Goal: Information Seeking & Learning: Check status

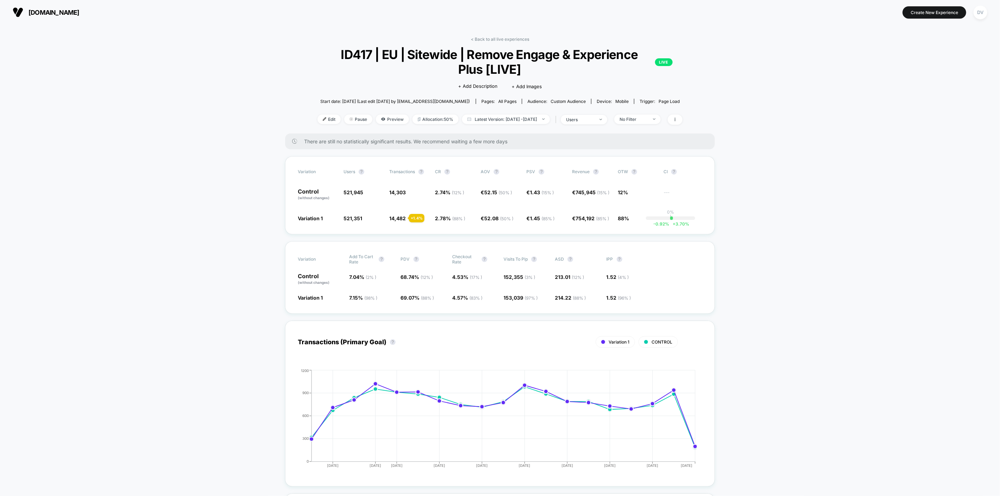
click at [980, 11] on div "DV" at bounding box center [980, 13] width 14 height 14
click at [918, 175] on span "Help Center" at bounding box center [972, 176] width 127 height 6
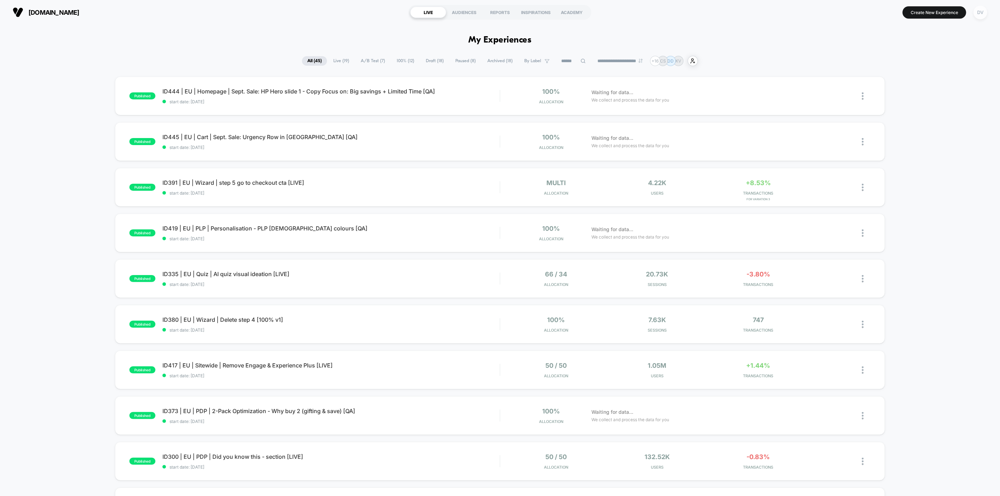
click at [978, 9] on div "DV" at bounding box center [980, 13] width 14 height 14
click at [919, 64] on div "[PERSON_NAME] [PERSON_NAME][EMAIL_ADDRESS][PERSON_NAME][DOMAIN_NAME] Connected …" at bounding box center [966, 49] width 161 height 44
click at [922, 58] on span "Connected Stores" at bounding box center [966, 61] width 140 height 6
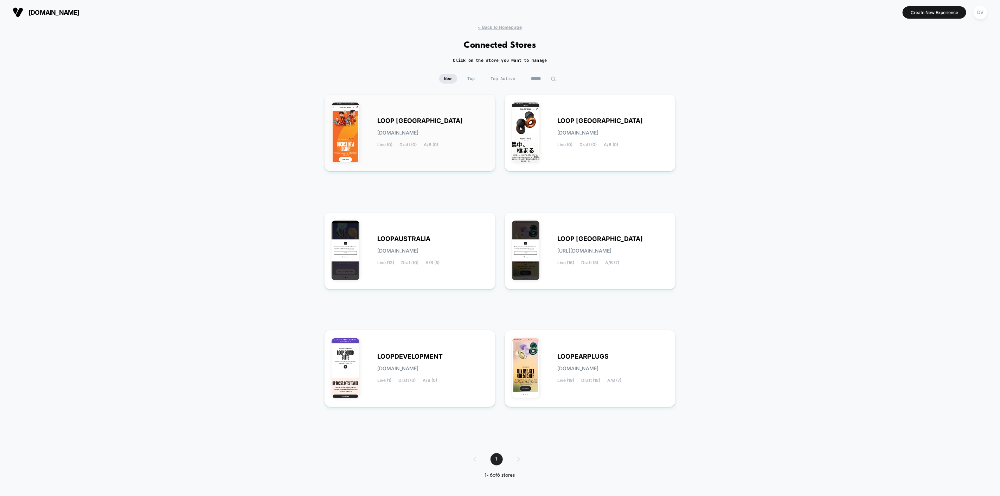
click at [455, 135] on div "LOOP [GEOGRAPHIC_DATA] [DOMAIN_NAME] Live (0) Draft (0) A/B (0)" at bounding box center [432, 132] width 111 height 29
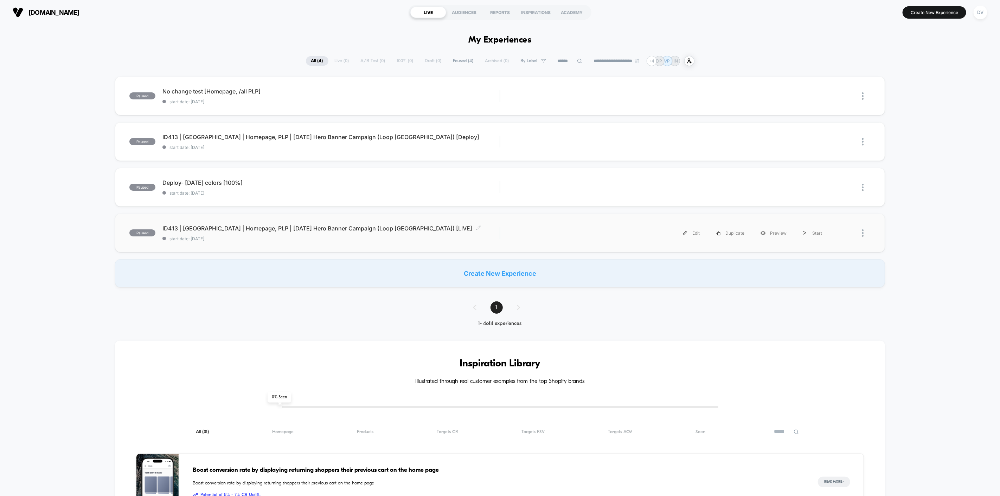
click at [289, 234] on div "ID413 | [GEOGRAPHIC_DATA] | Homepage, PLP | [DATE] Hero Banner Campaign (Loop […" at bounding box center [330, 233] width 337 height 17
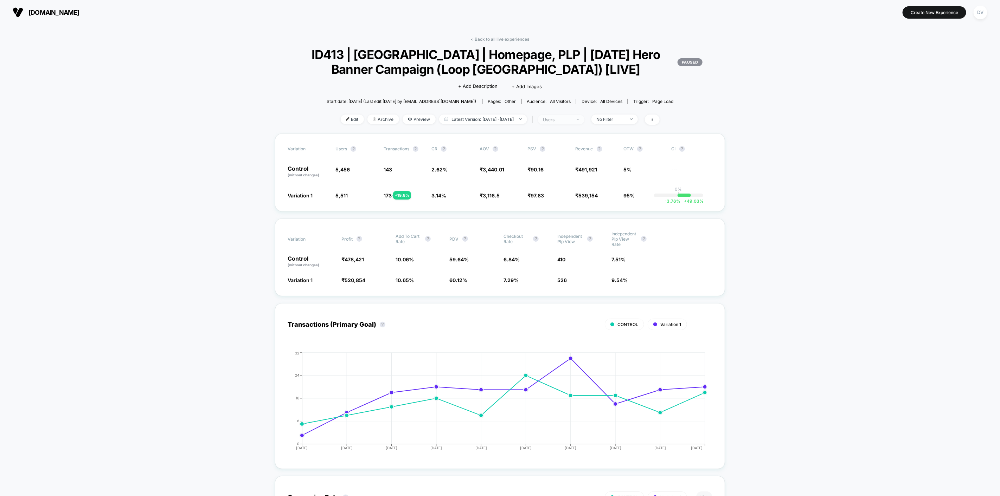
click at [571, 121] on div "users" at bounding box center [557, 119] width 28 height 5
click at [571, 120] on div "users" at bounding box center [557, 119] width 28 height 5
click at [509, 122] on span "Latest Version: [DATE] - [DATE]" at bounding box center [483, 119] width 88 height 9
select select "*"
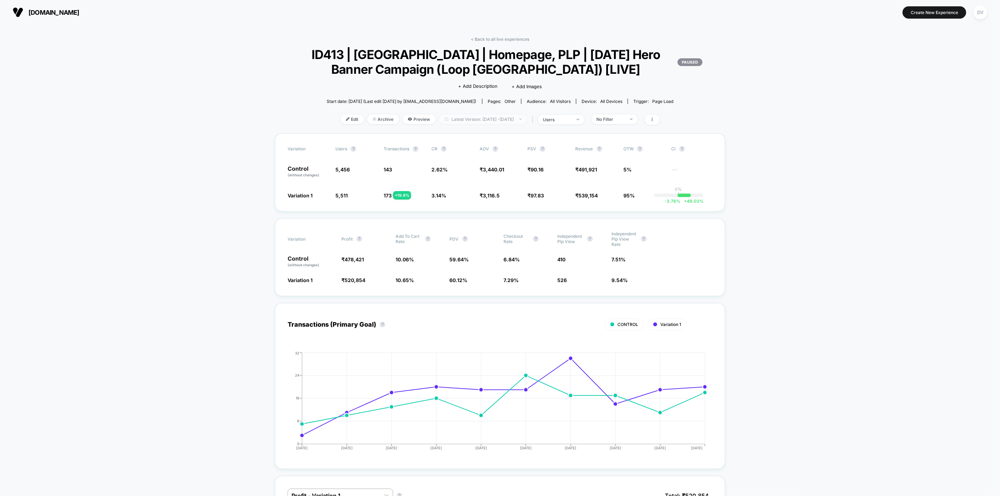
select select "****"
click at [434, 207] on button "Custom Range" at bounding box center [441, 208] width 37 height 6
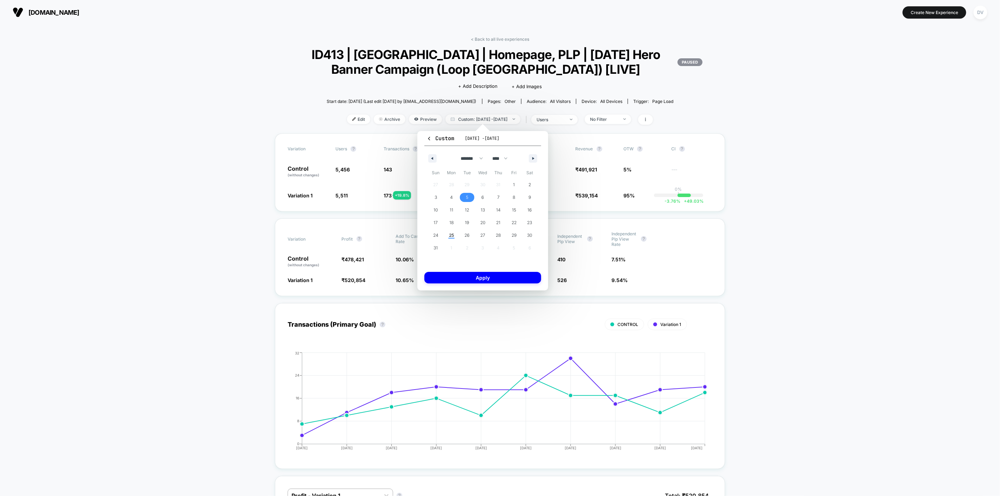
click at [465, 197] on span "5" at bounding box center [467, 197] width 16 height 9
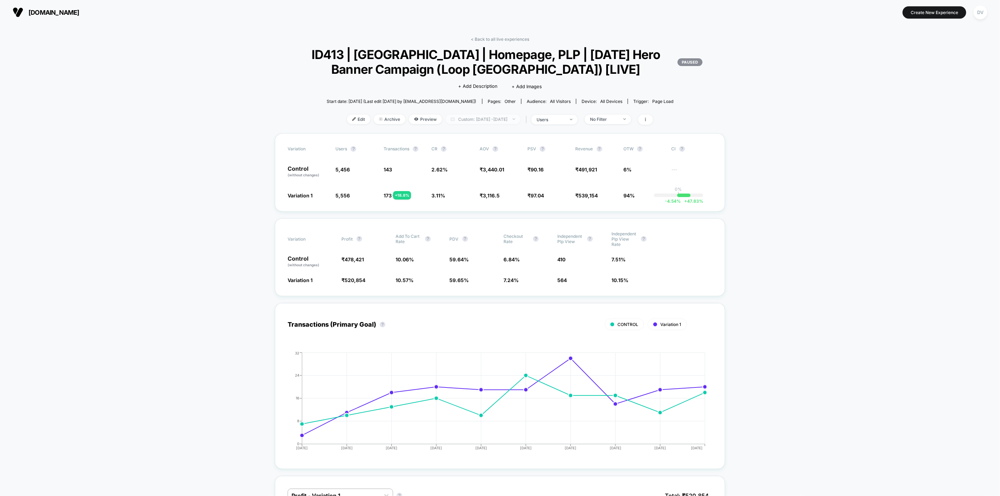
click at [497, 120] on span "Custom: [DATE] - [DATE]" at bounding box center [482, 119] width 75 height 9
select select "*"
select select "****"
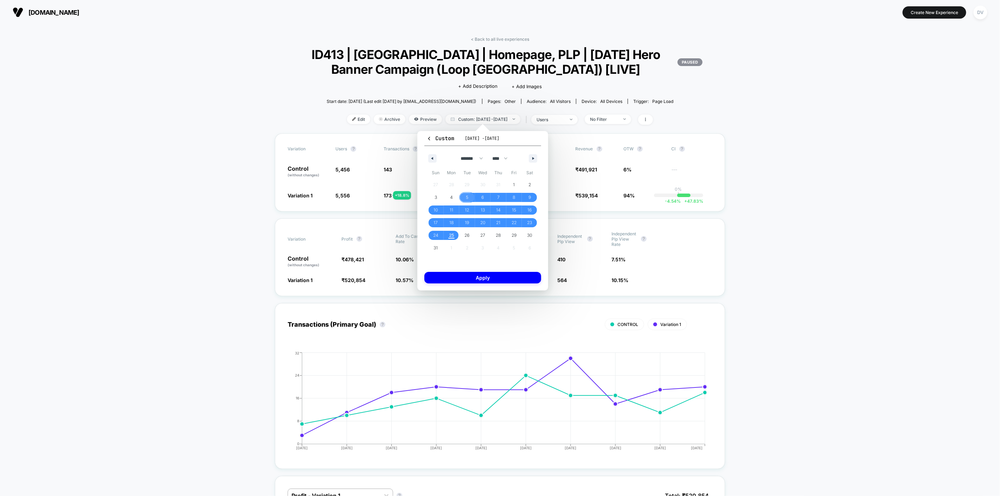
click at [466, 194] on span "5" at bounding box center [467, 197] width 2 height 13
click at [514, 211] on span "15" at bounding box center [514, 210] width 4 height 13
click at [470, 195] on span "5" at bounding box center [467, 197] width 16 height 9
click at [497, 209] on span "14" at bounding box center [498, 210] width 5 height 13
click at [497, 272] on button "Apply" at bounding box center [482, 278] width 117 height 12
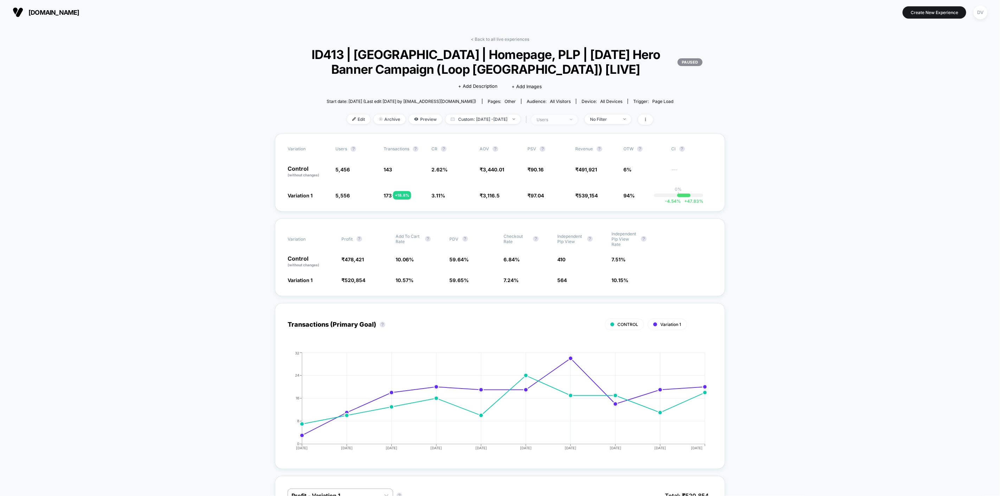
click at [565, 122] on div "users" at bounding box center [550, 119] width 28 height 5
drag, startPoint x: 636, startPoint y: 196, endPoint x: 613, endPoint y: 196, distance: 22.5
click at [613, 196] on div "Variation 1 5,556 + 1.8 % 173 + 18.8 % 3.11 % + 18.8 % ₹ 3,116.5 - 9.4 % ₹ 97.0…" at bounding box center [500, 195] width 425 height 7
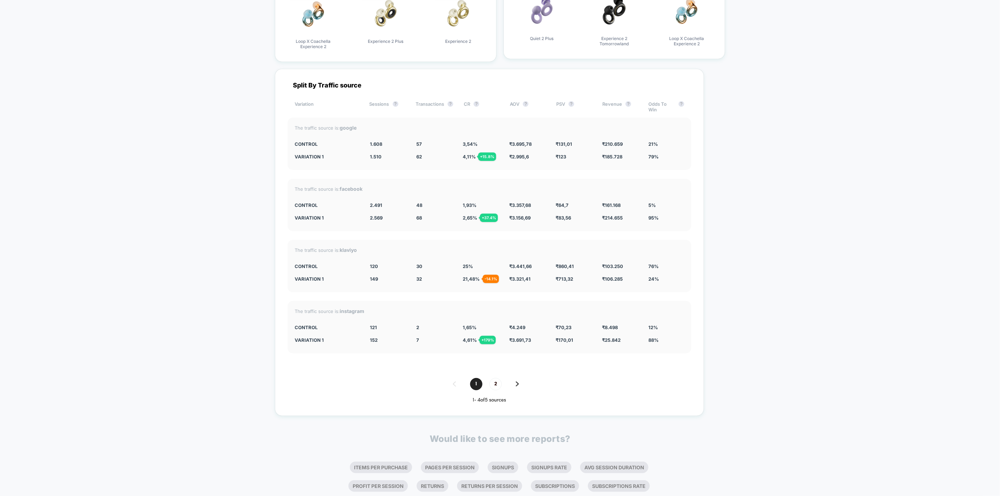
scroll to position [2613, 0]
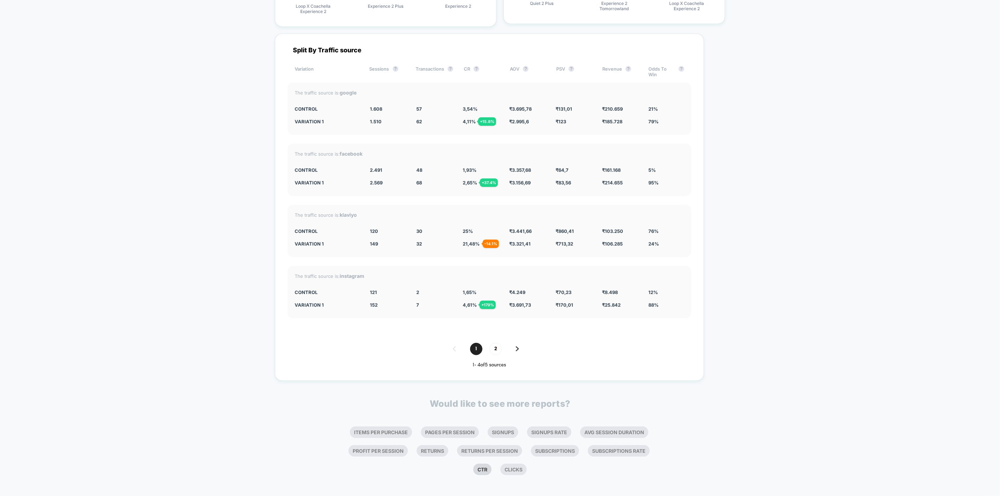
click at [479, 464] on li "Ctr" at bounding box center [482, 470] width 18 height 12
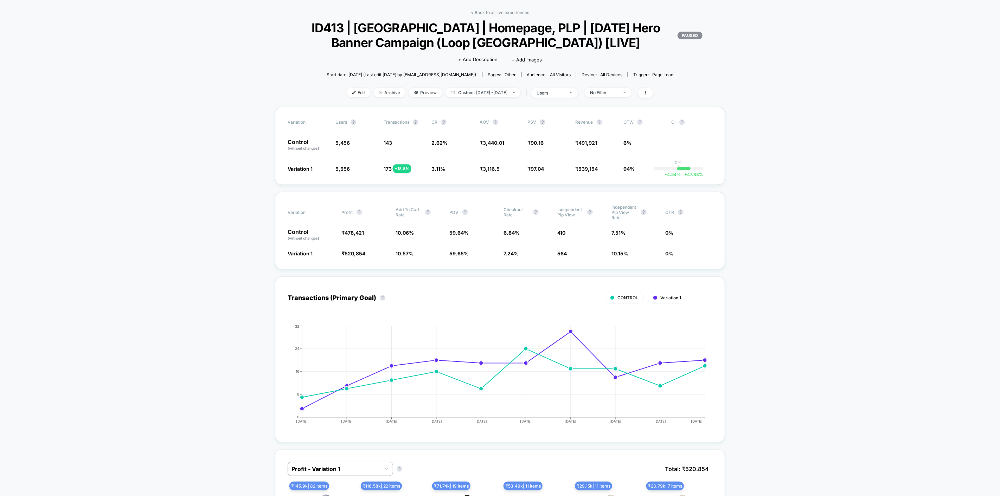
scroll to position [0, 0]
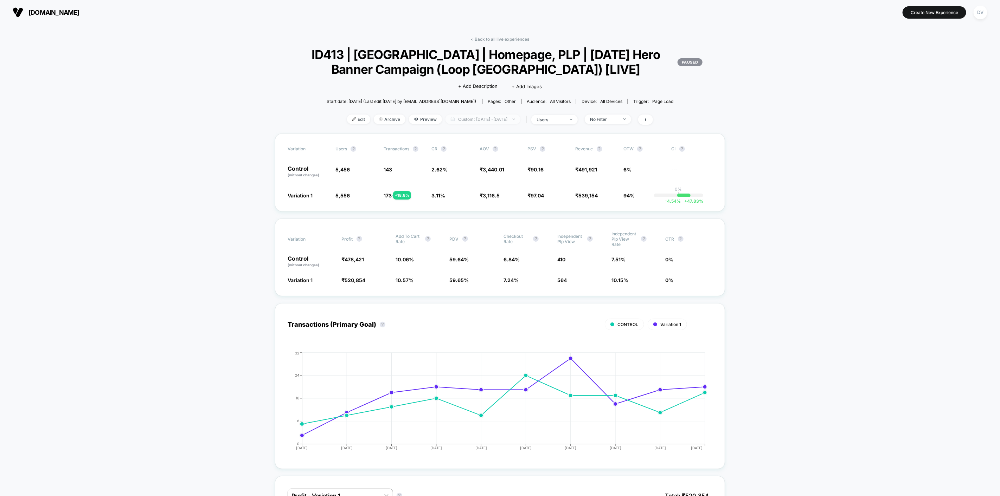
click at [493, 117] on span "Custom: [DATE] - [DATE]" at bounding box center [482, 119] width 75 height 9
click at [447, 209] on button "Custom Range" at bounding box center [445, 208] width 45 height 6
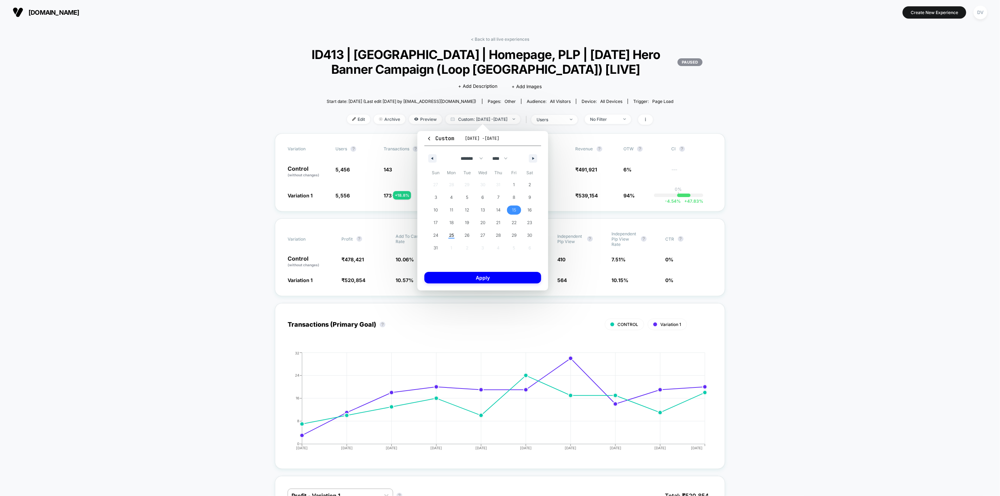
click at [515, 211] on span "15" at bounding box center [514, 210] width 4 height 13
click at [481, 222] on span "20" at bounding box center [482, 223] width 5 height 13
click at [492, 276] on button "Apply" at bounding box center [482, 278] width 117 height 12
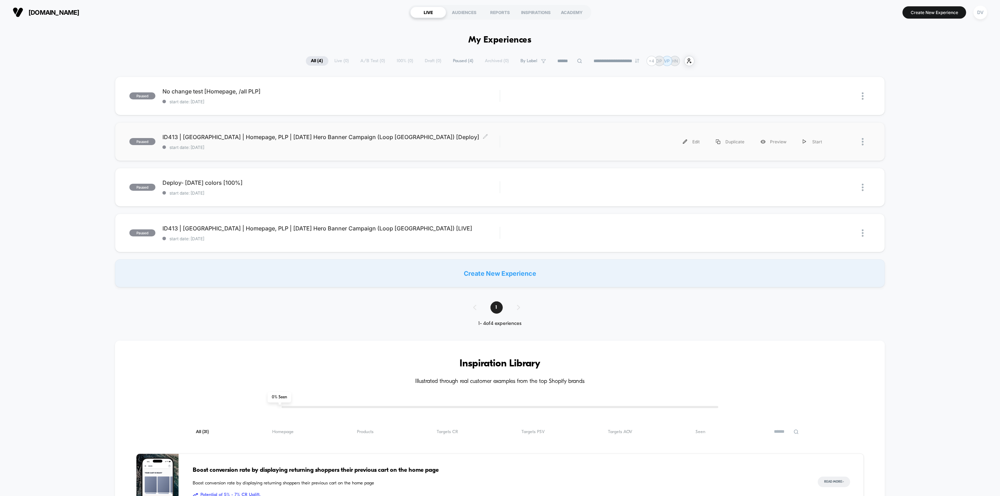
click at [215, 139] on span "ID413 | [GEOGRAPHIC_DATA] | Homepage, PLP | [DATE] Hero Banner Campaign (Loop […" at bounding box center [330, 137] width 337 height 7
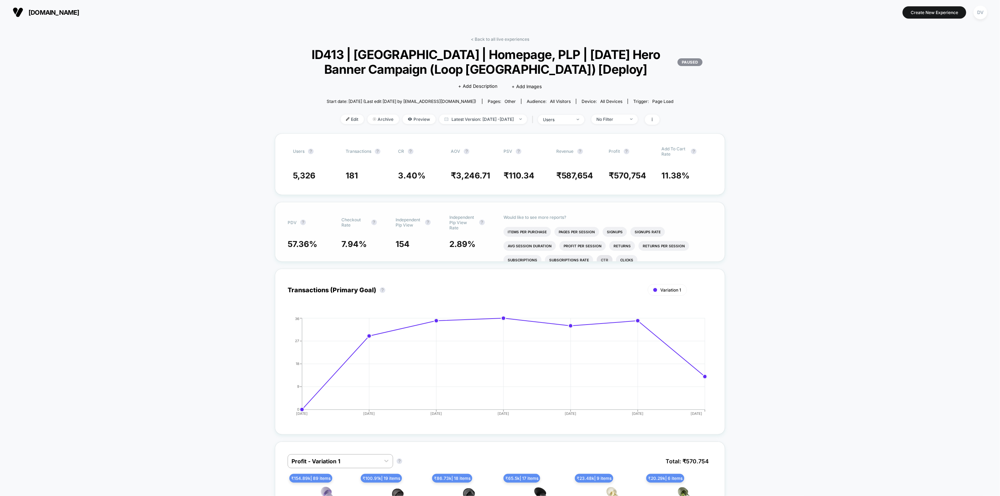
click at [603, 258] on li "Ctr" at bounding box center [605, 260] width 16 height 10
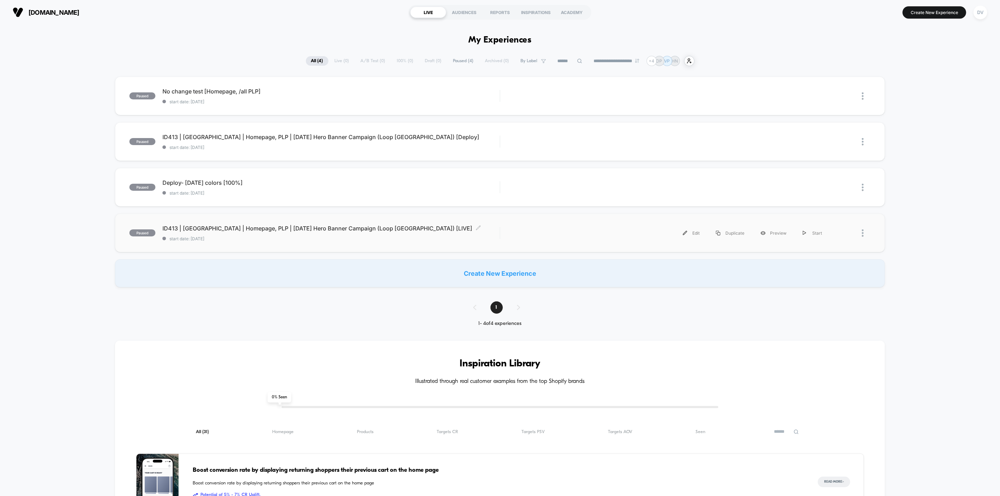
click at [302, 232] on span "ID413 | [GEOGRAPHIC_DATA] | Homepage, PLP | [DATE] Hero Banner Campaign (Loop […" at bounding box center [330, 228] width 337 height 7
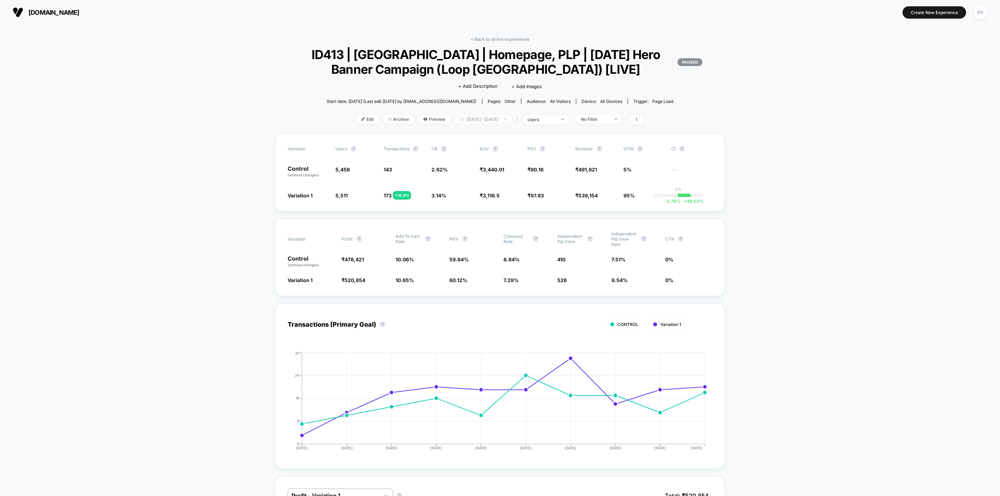
click at [494, 118] on span "[DATE] - [DATE]" at bounding box center [483, 119] width 57 height 9
click at [440, 208] on button "Custom Range" at bounding box center [441, 208] width 37 height 6
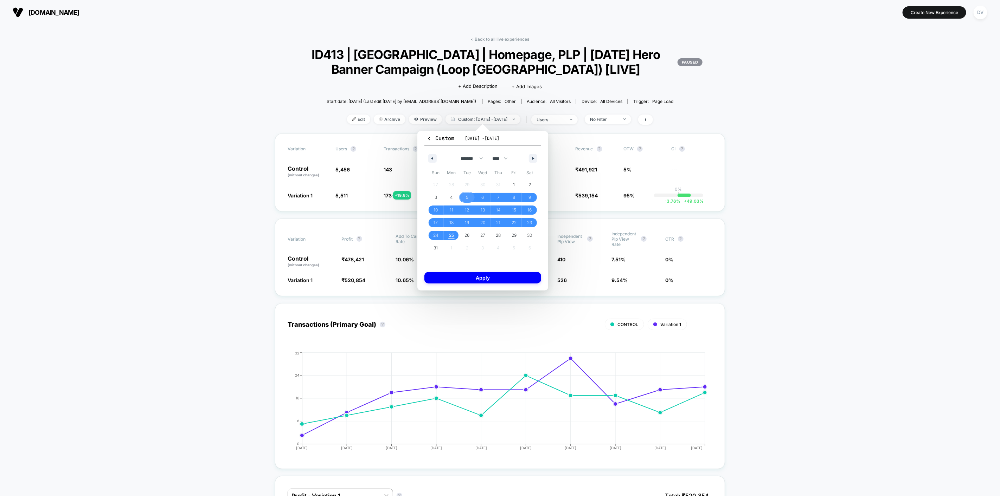
click at [461, 196] on span "5" at bounding box center [467, 197] width 16 height 9
click at [500, 210] on span "14" at bounding box center [498, 210] width 5 height 13
click at [483, 276] on button "Apply" at bounding box center [482, 278] width 117 height 12
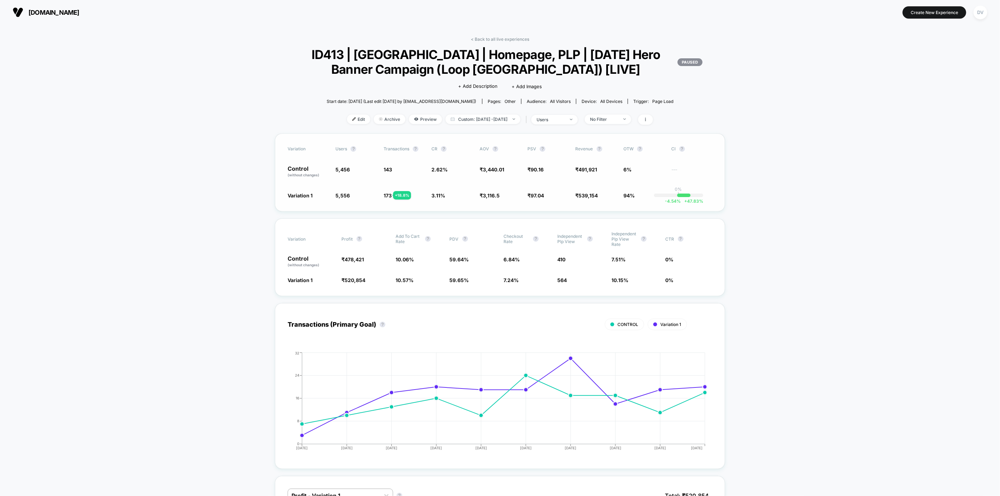
click at [338, 170] on span "5,456" at bounding box center [342, 170] width 14 height 6
drag, startPoint x: 348, startPoint y: 169, endPoint x: 335, endPoint y: 170, distance: 13.0
click at [335, 170] on div "Control (without changes) 5,456 143 2.62 % ₹ 3,440.01 ₹ 90.16 ₹ 491,921 6% ---" at bounding box center [500, 172] width 425 height 12
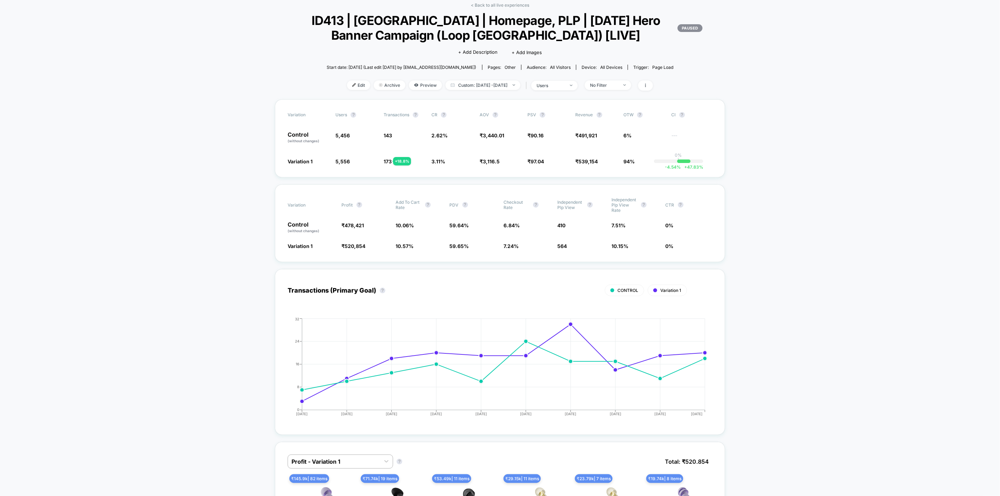
scroll to position [39, 0]
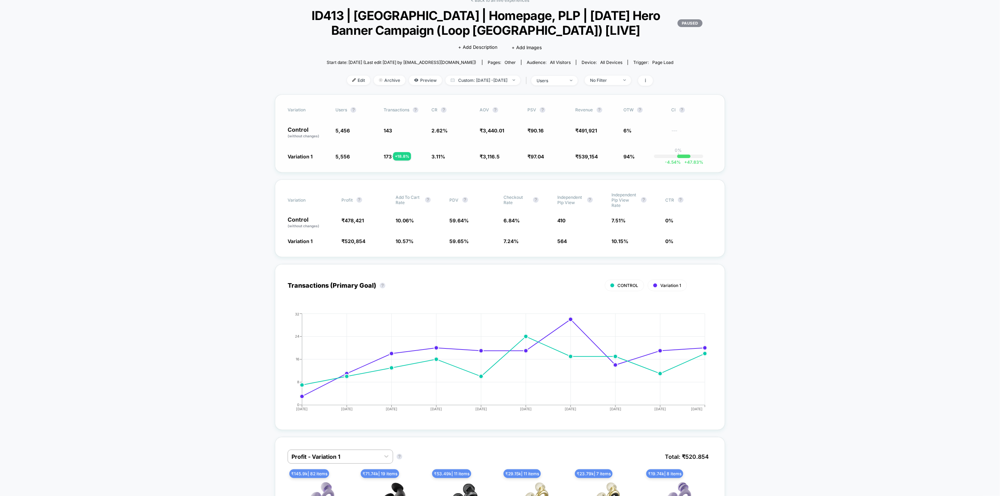
drag, startPoint x: 479, startPoint y: 156, endPoint x: 501, endPoint y: 156, distance: 21.4
click at [503, 156] on span "₹ 3,116.5 - 9.4 %" at bounding box center [499, 156] width 41 height 7
click at [494, 156] on span "3,116.5" at bounding box center [491, 157] width 17 height 6
drag, startPoint x: 505, startPoint y: 160, endPoint x: 476, endPoint y: 159, distance: 29.5
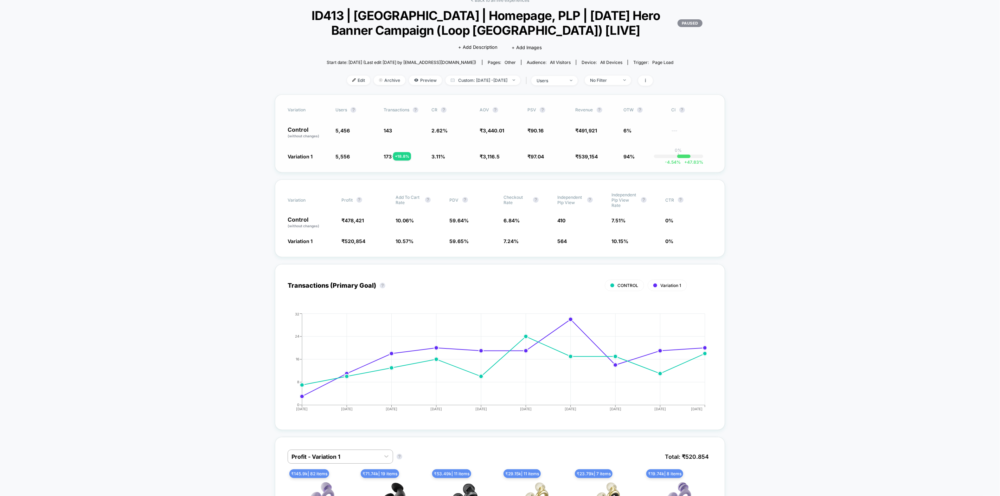
click at [473, 159] on div "Variation 1 5,556 + 1.8 % 173 + 18.8 % 3.11 % + 18.8 % ₹ 3,116.5 - 9.4 % ₹ 97.0…" at bounding box center [500, 156] width 425 height 7
drag, startPoint x: 476, startPoint y: 159, endPoint x: 497, endPoint y: 157, distance: 20.8
click at [497, 157] on div "Variation 1 5,556 + 1.8 % 173 + 18.8 % 3.11 % + 18.8 % ₹ 3,116.5 - 9.4 % ₹ 97.0…" at bounding box center [500, 156] width 425 height 7
drag, startPoint x: 496, startPoint y: 160, endPoint x: 476, endPoint y: 164, distance: 19.8
click at [476, 164] on div "Variation users ? Transactions ? CR ? AOV ? PSV ? Revenue ? OTW ? CI ? Control …" at bounding box center [500, 134] width 450 height 78
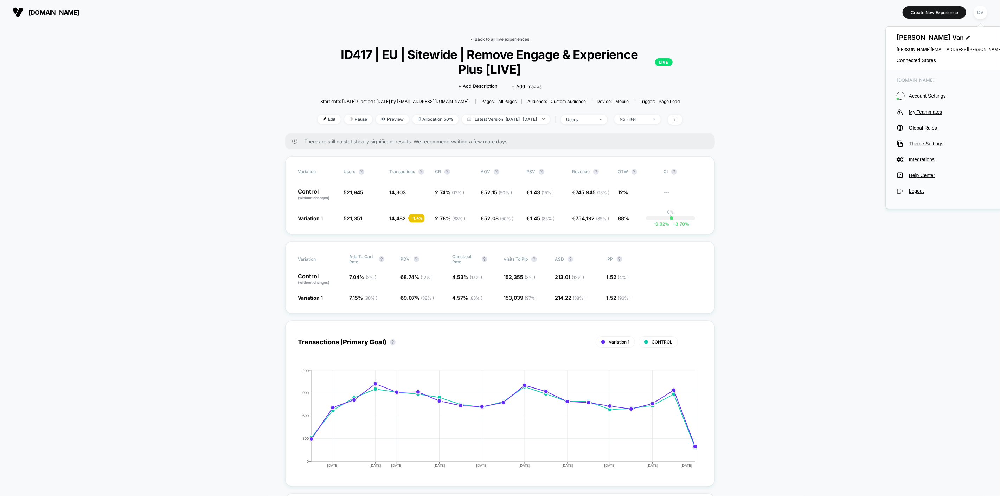
click at [494, 37] on link "< Back to all live experiences" at bounding box center [500, 39] width 58 height 5
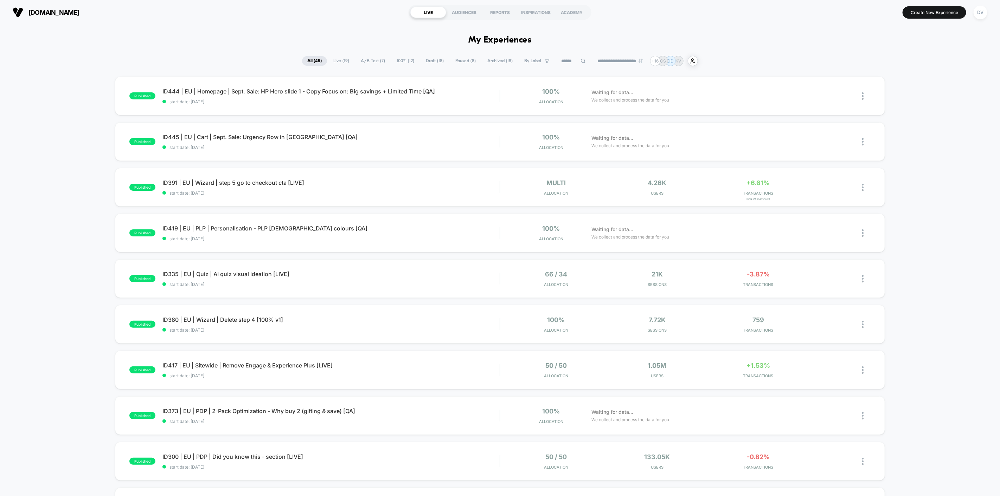
click at [583, 62] on div at bounding box center [573, 61] width 35 height 8
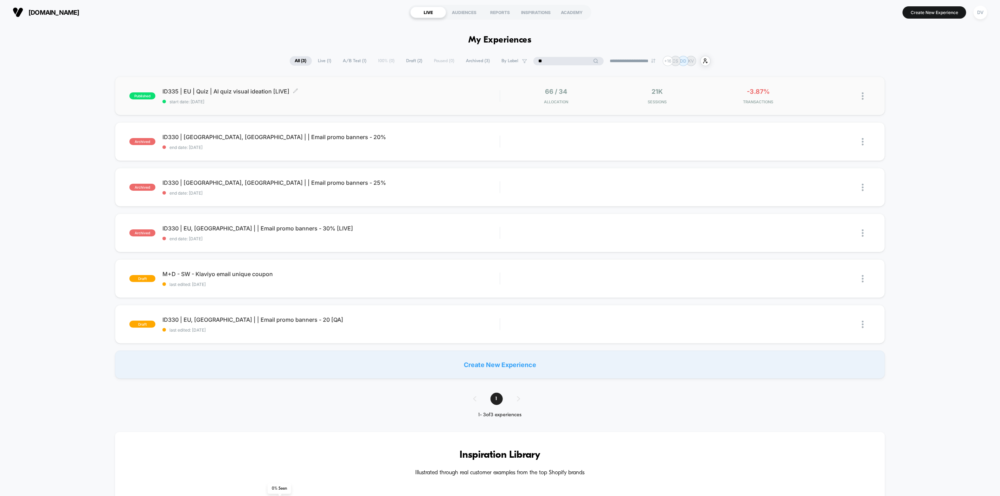
type input "**"
click at [246, 91] on span "ID335 | EU | Quiz | AI quiz visual ideation [LIVE] Click to edit experience det…" at bounding box center [330, 91] width 337 height 7
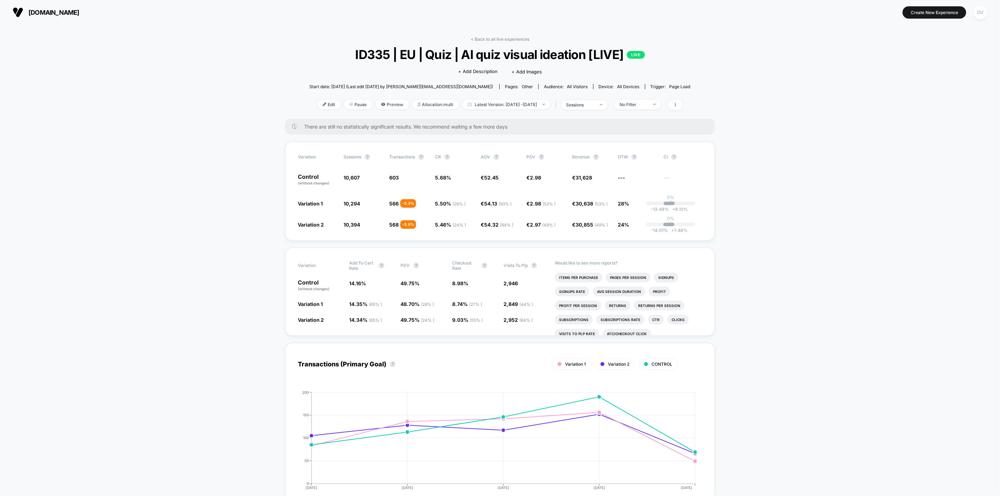
click at [979, 15] on div "DV" at bounding box center [980, 13] width 14 height 14
click at [918, 63] on span "Connected Stores" at bounding box center [966, 61] width 140 height 6
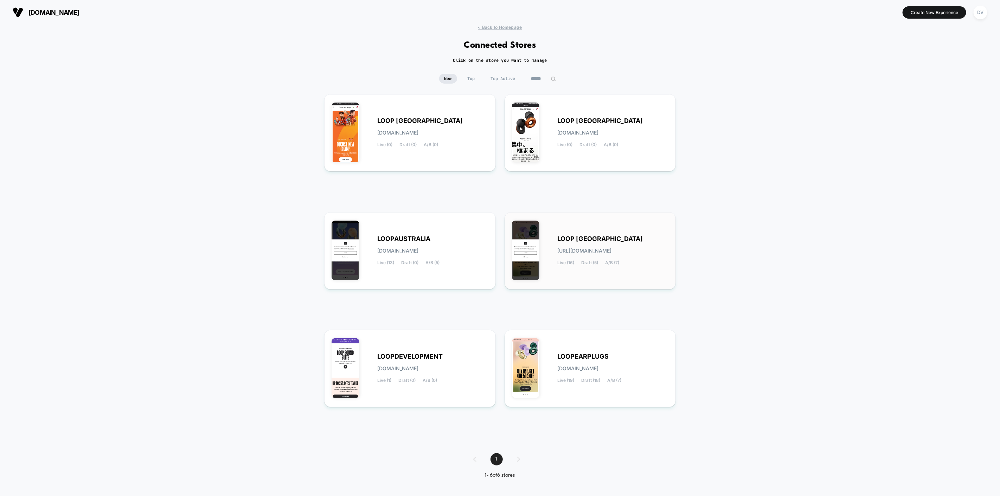
click at [579, 237] on span "LOOP [GEOGRAPHIC_DATA]" at bounding box center [600, 239] width 85 height 5
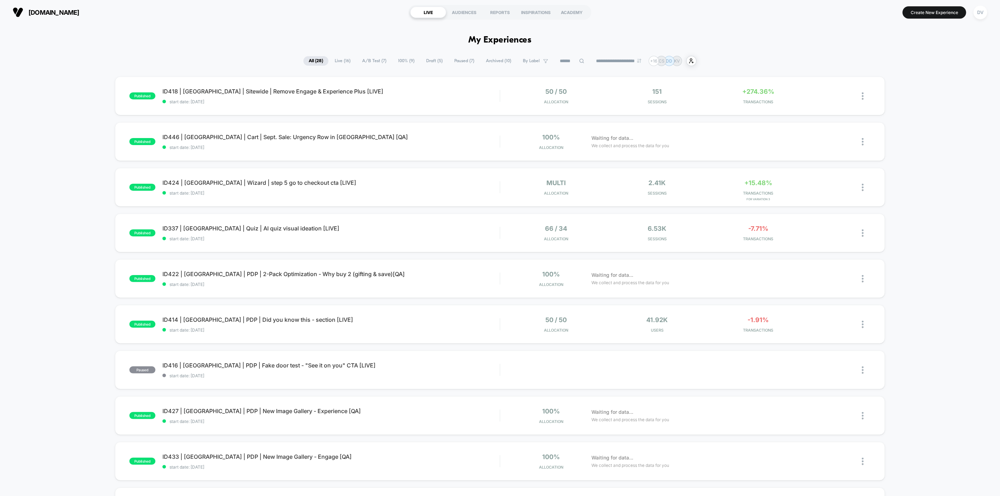
click at [572, 59] on input at bounding box center [571, 61] width 35 height 8
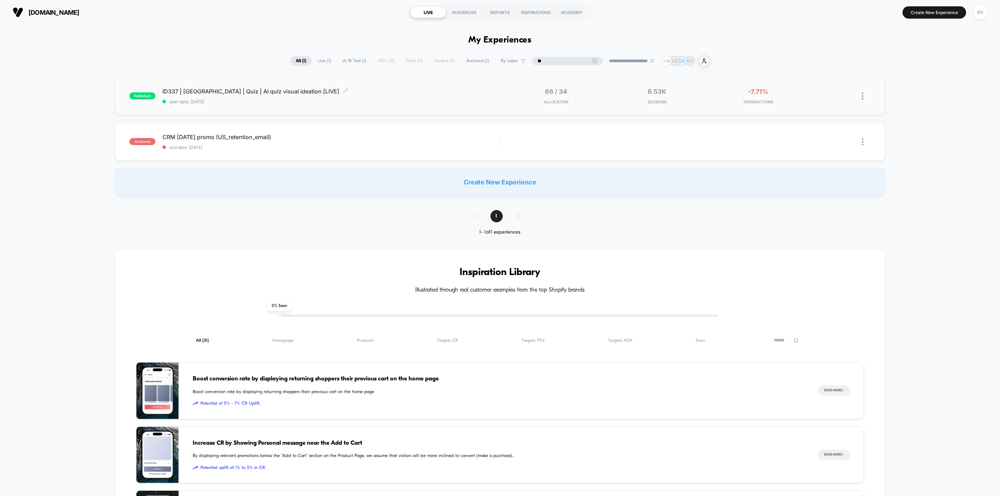
type input "**"
click at [236, 90] on span "ID337 | USA | Quiz | AI quiz visual ideation [LIVE] Click to edit experience de…" at bounding box center [330, 91] width 337 height 7
